Goal: Task Accomplishment & Management: Manage account settings

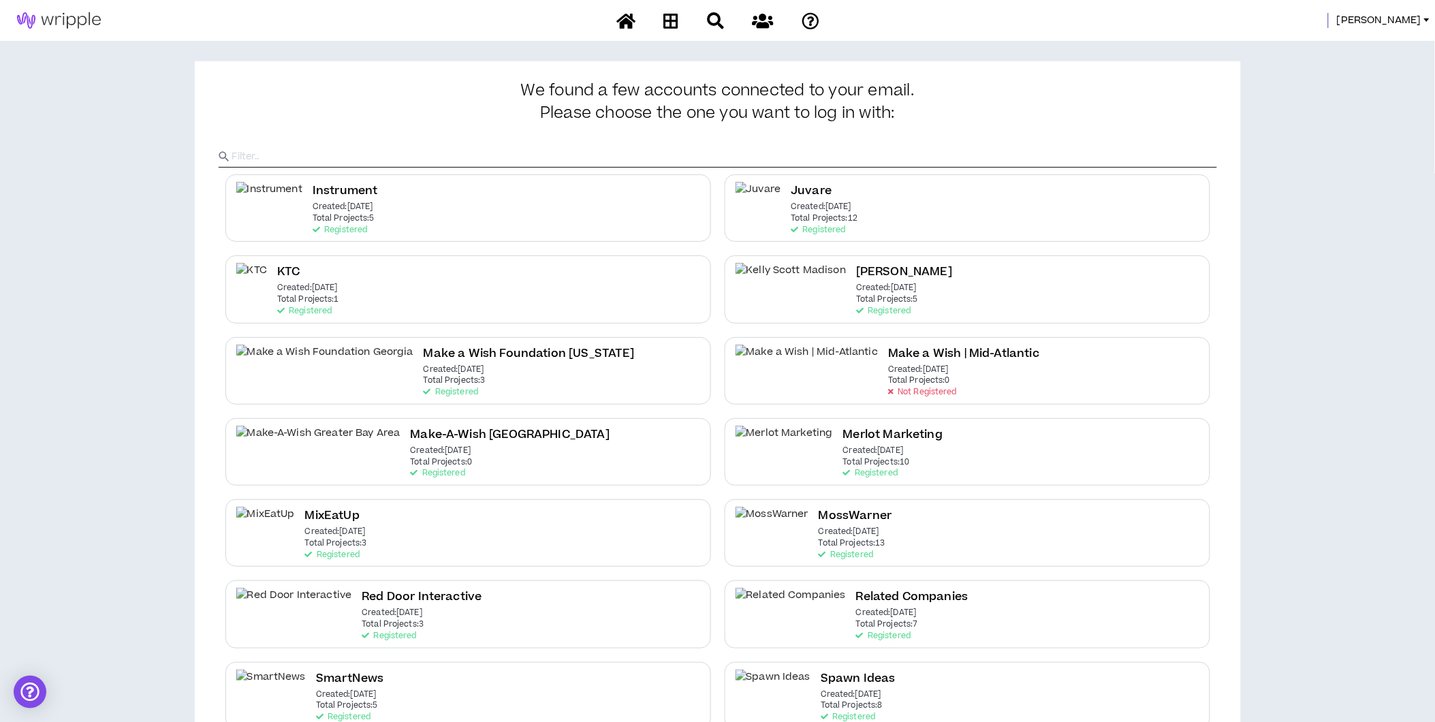
click at [1401, 7] on div "[PERSON_NAME]" at bounding box center [717, 20] width 1435 height 41
click at [1397, 16] on span "[PERSON_NAME]" at bounding box center [1379, 20] width 84 height 15
click at [1385, 41] on link "System Admin Portal" at bounding box center [1365, 46] width 123 height 20
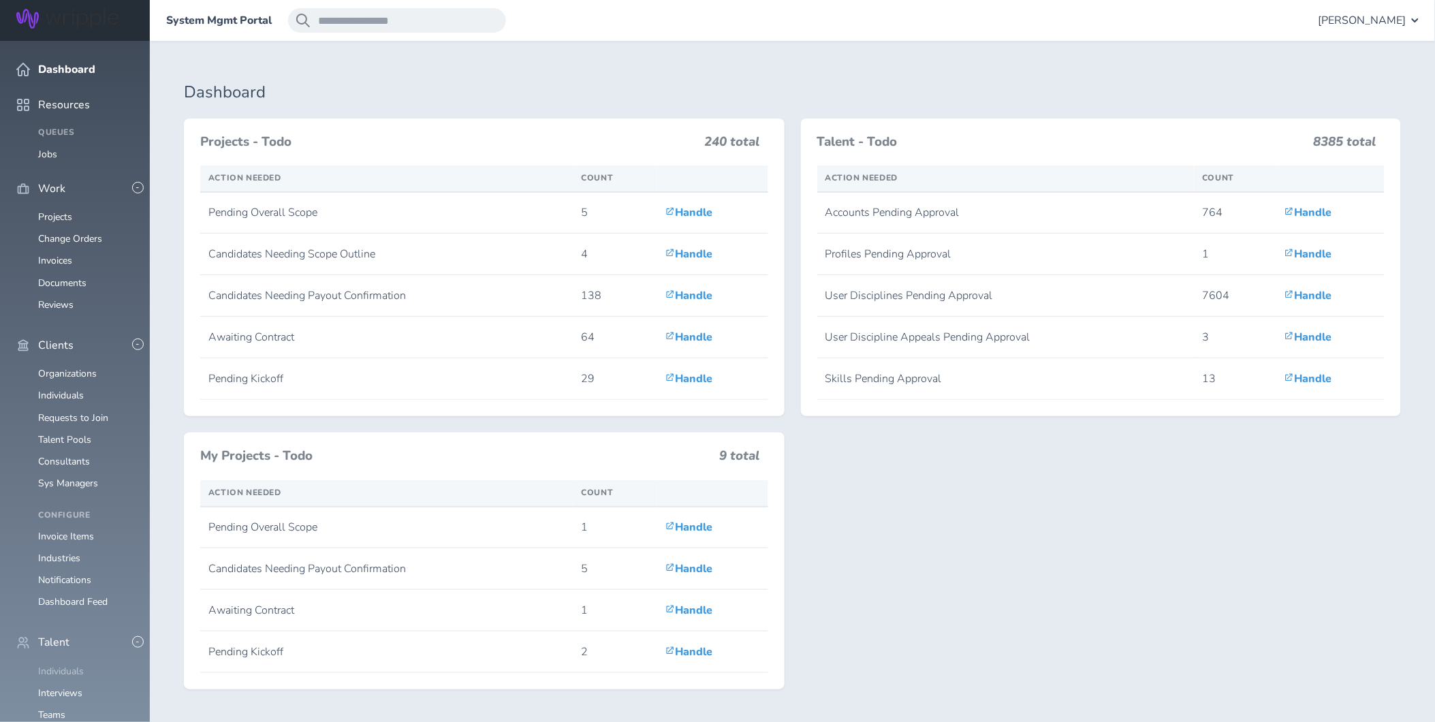
click at [75, 665] on link "Individuals" at bounding box center [61, 671] width 46 height 13
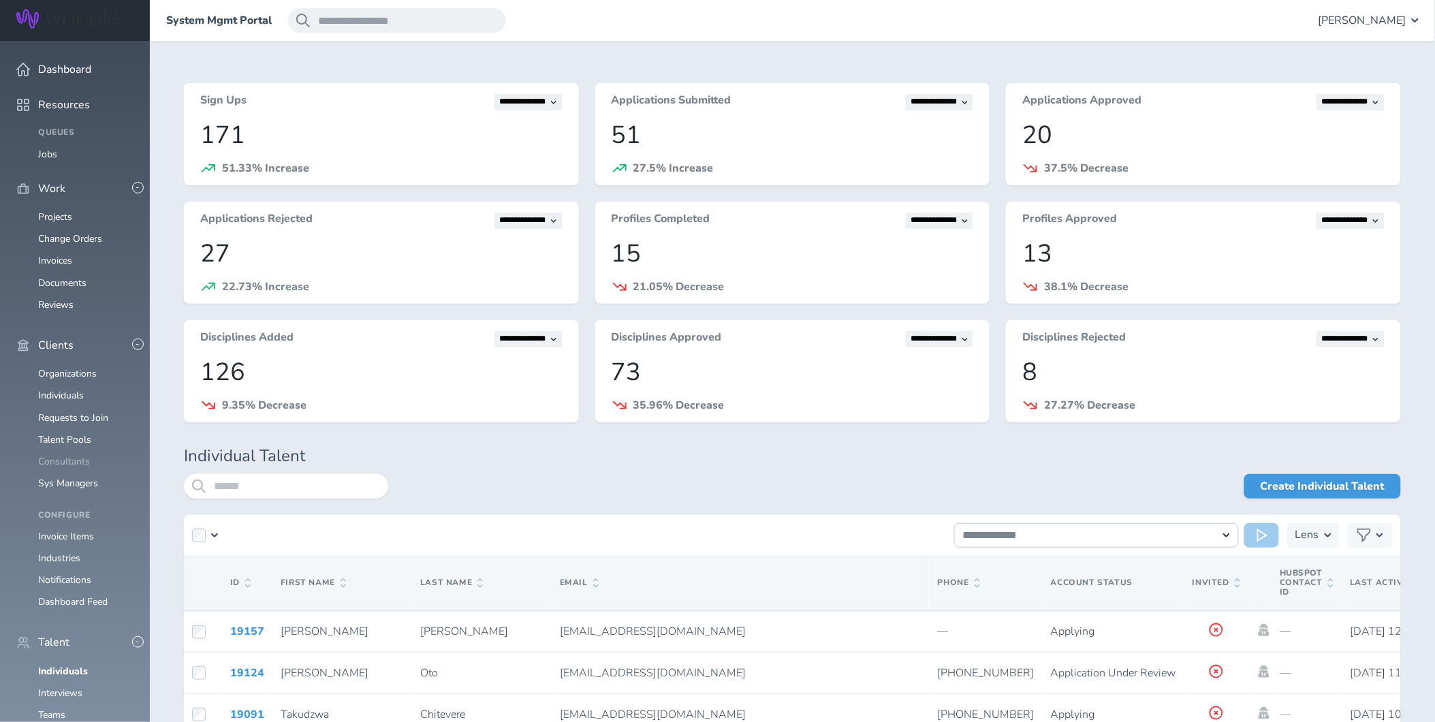
click at [73, 455] on link "Consultants" at bounding box center [64, 461] width 52 height 13
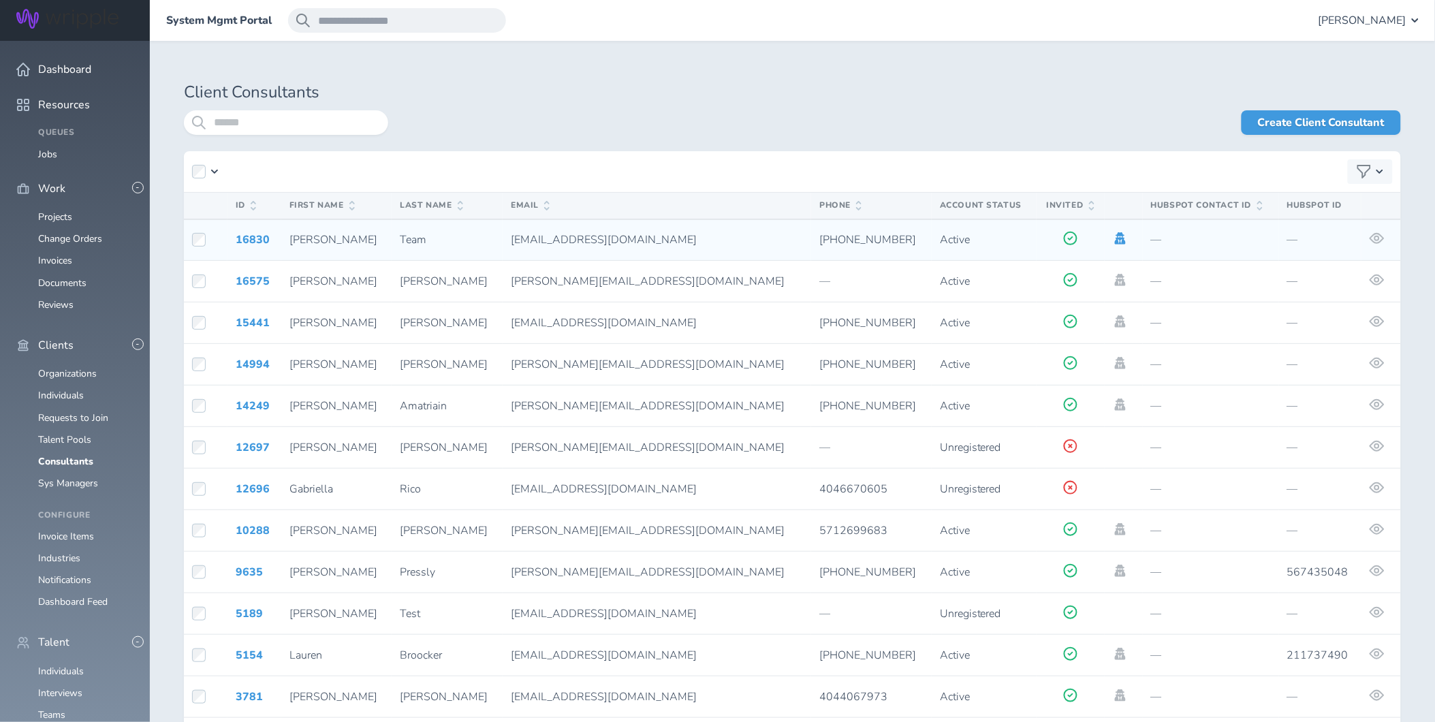
click at [1115, 237] on icon at bounding box center [1120, 238] width 11 height 12
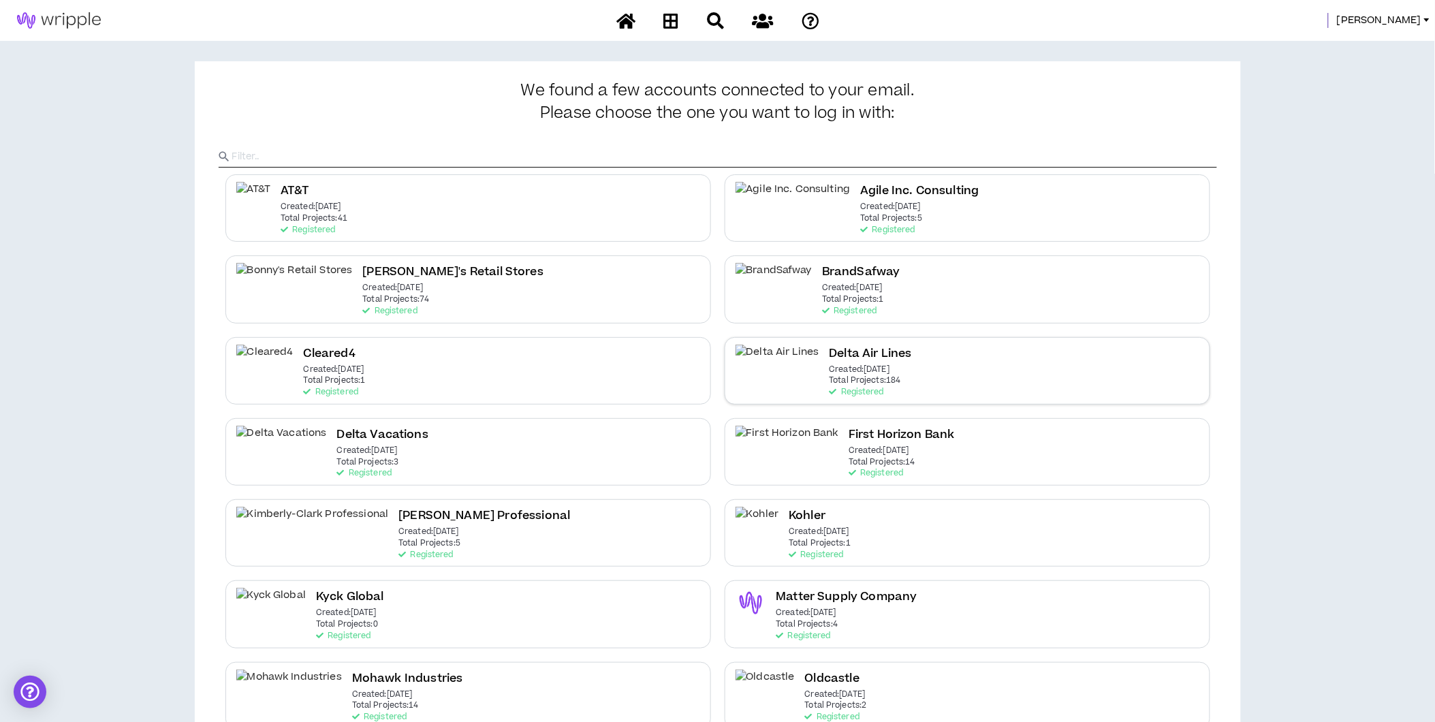
click at [830, 356] on h2 "Delta Air Lines" at bounding box center [871, 354] width 82 height 18
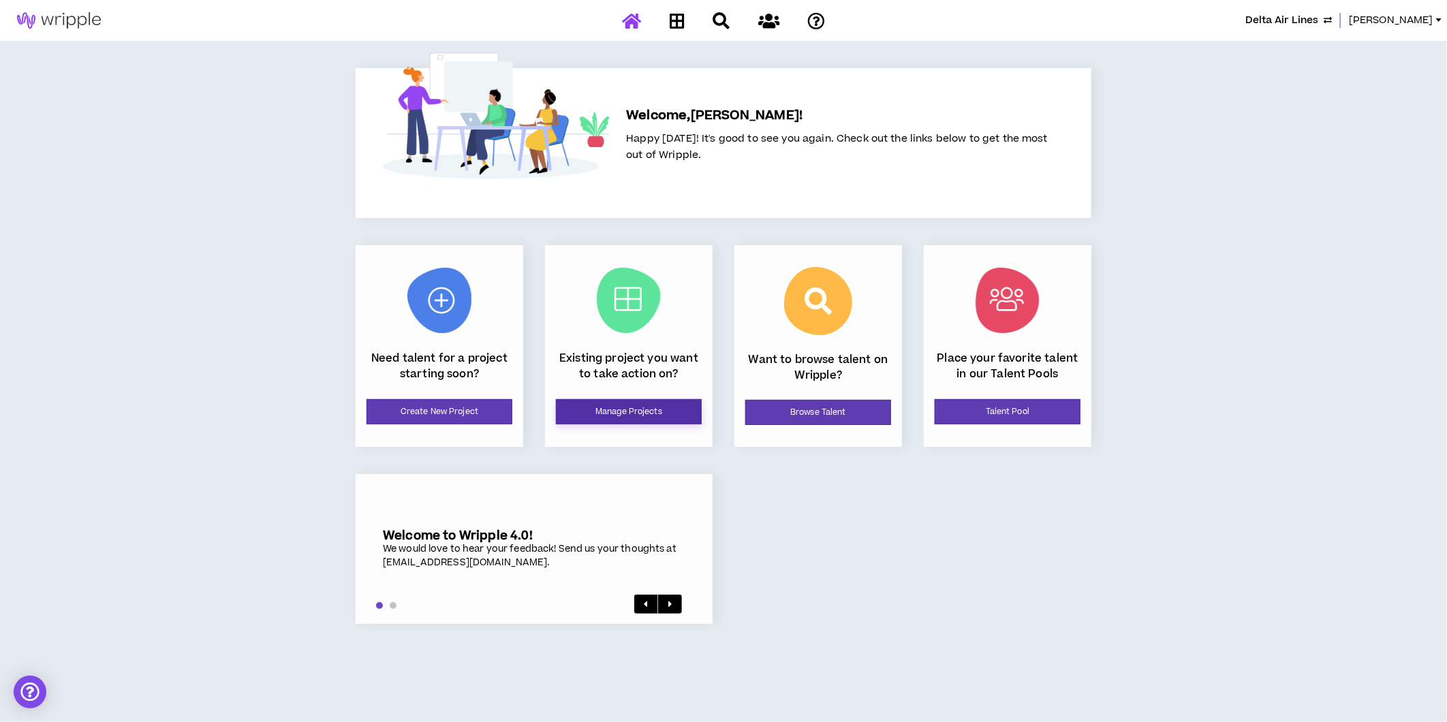
click at [624, 407] on link "Manage Projects" at bounding box center [629, 411] width 146 height 25
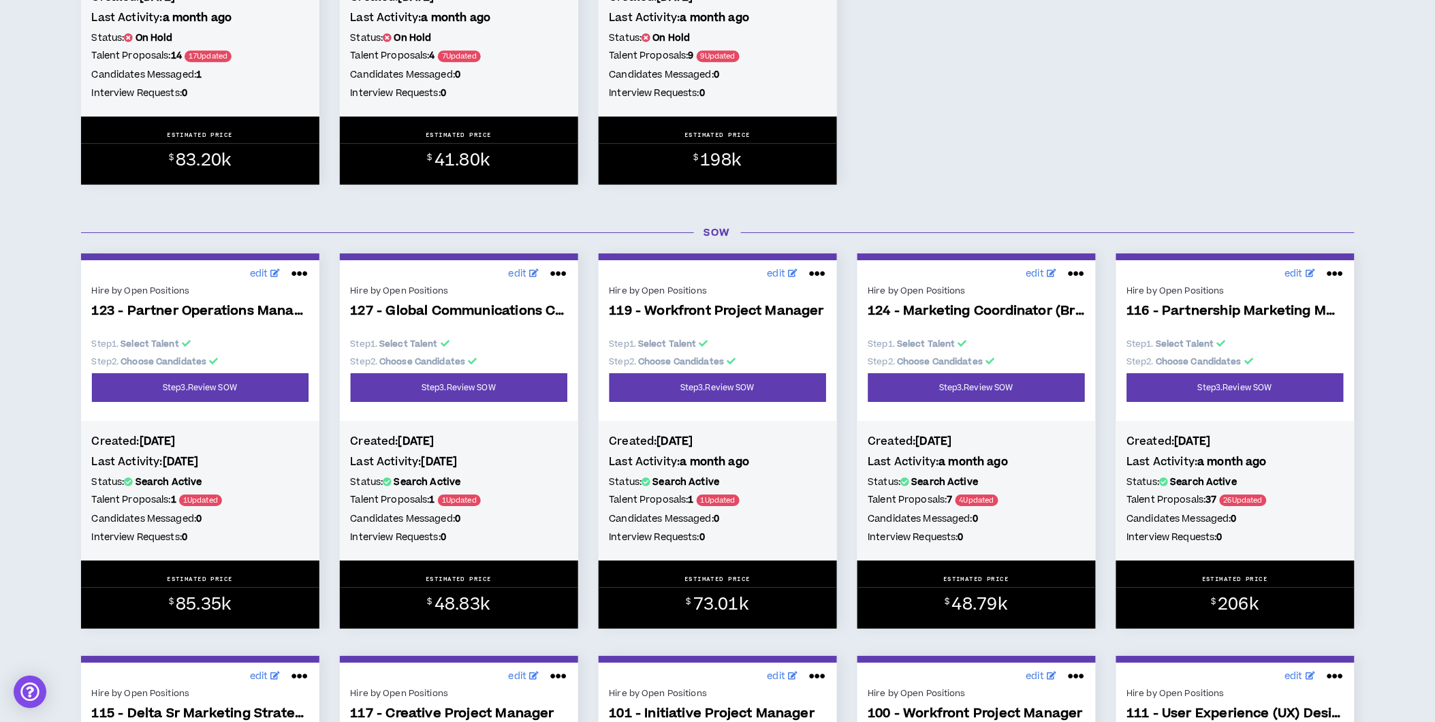
scroll to position [3329, 0]
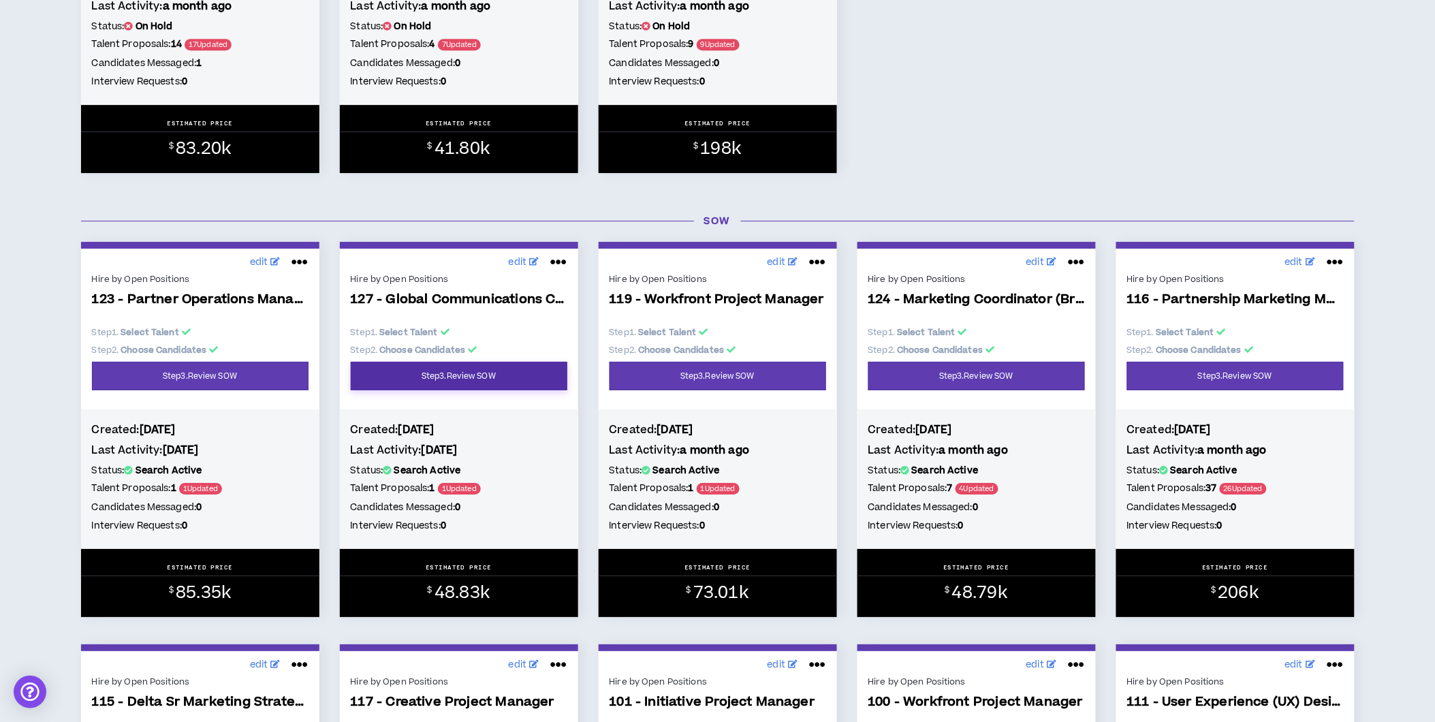
click at [474, 388] on link "Step 3 . Review SOW" at bounding box center [459, 376] width 217 height 29
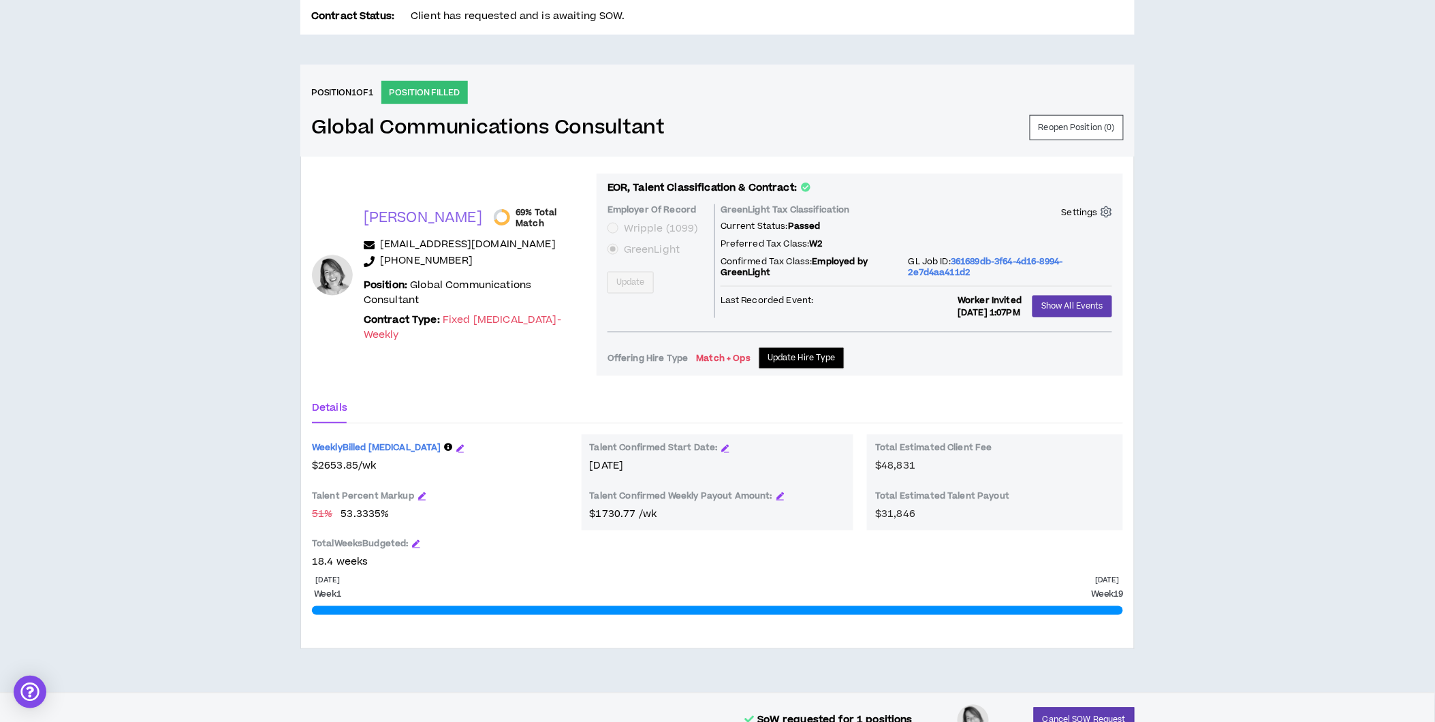
scroll to position [519, 0]
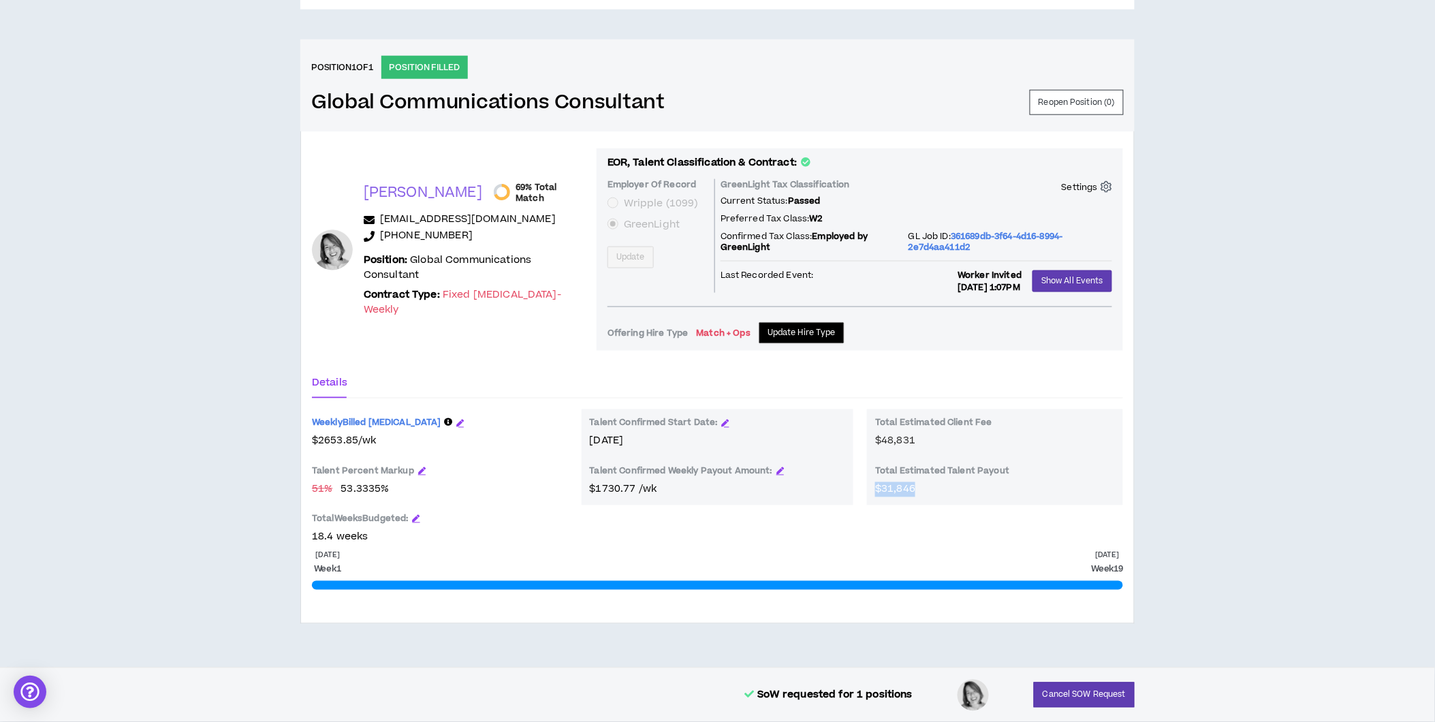
drag, startPoint x: 922, startPoint y: 486, endPoint x: 869, endPoint y: 488, distance: 53.2
click at [869, 488] on div "Total Estimated Client Fee $48,831 Total Estimated Talent Payout $31,846" at bounding box center [995, 457] width 256 height 96
copy span "$31,846"
click at [806, 537] on div "Weekly Billed Retainer $ 2653.85 / wk Talent Percent Markup 51 % 53.3335 % Tota…" at bounding box center [717, 477] width 811 height 136
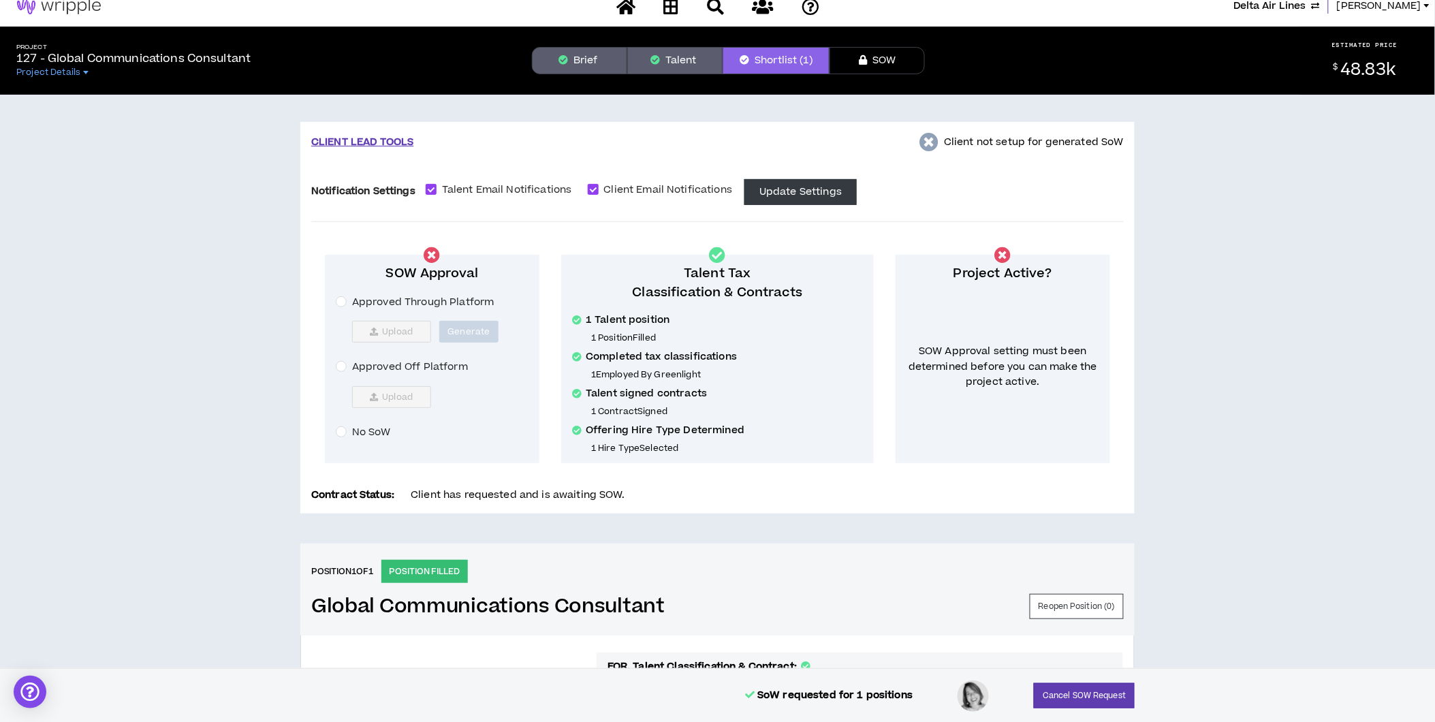
scroll to position [0, 0]
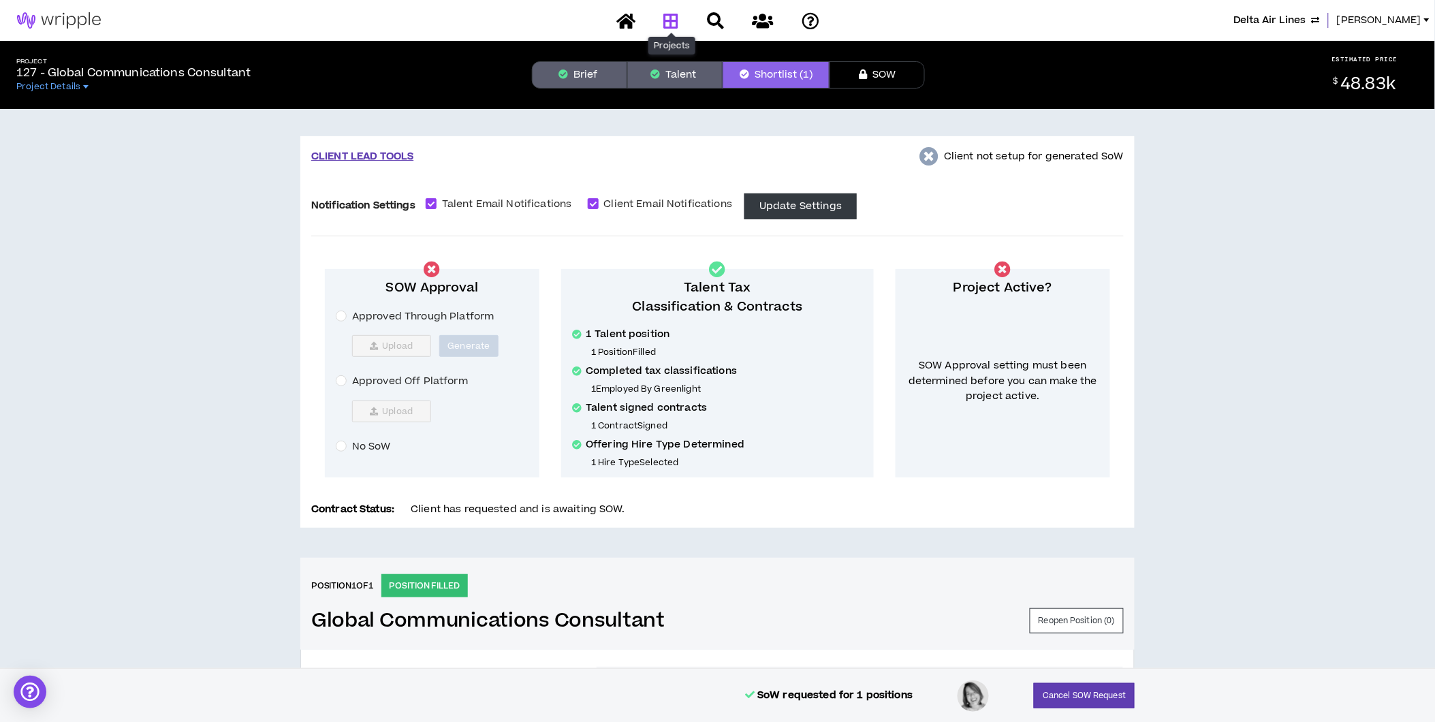
click at [676, 20] on icon at bounding box center [670, 20] width 15 height 17
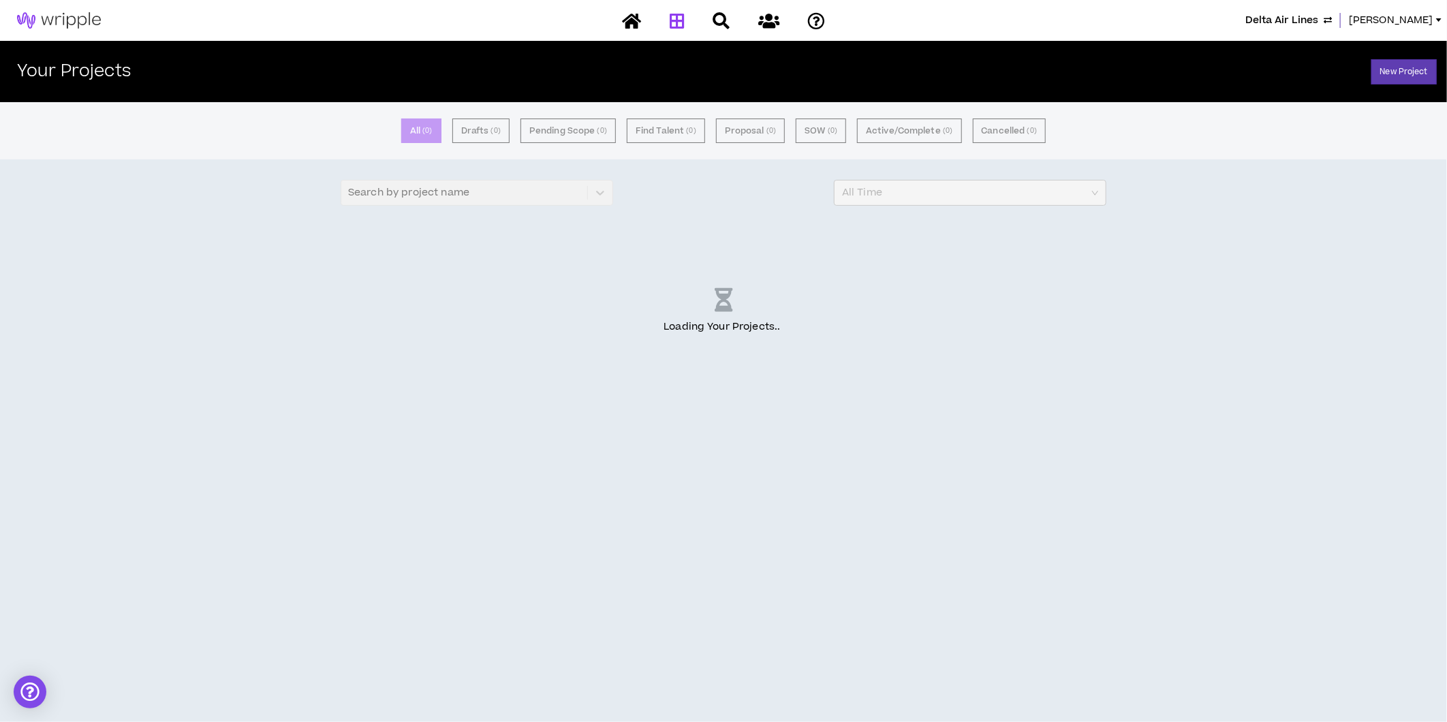
click at [1318, 16] on span "Delta Air Lines" at bounding box center [1281, 20] width 73 height 15
